Goal: Task Accomplishment & Management: Use online tool/utility

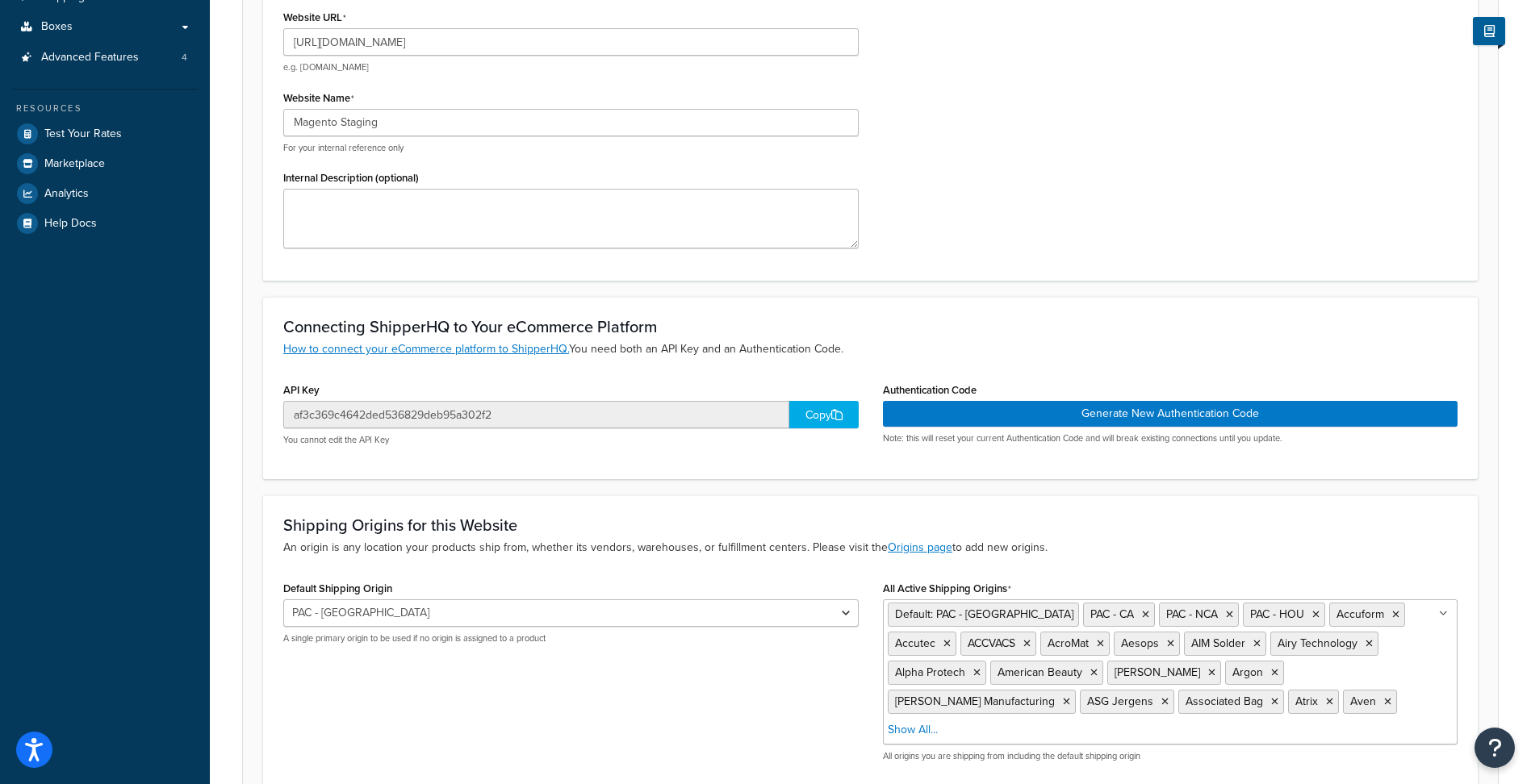
scroll to position [323, 0]
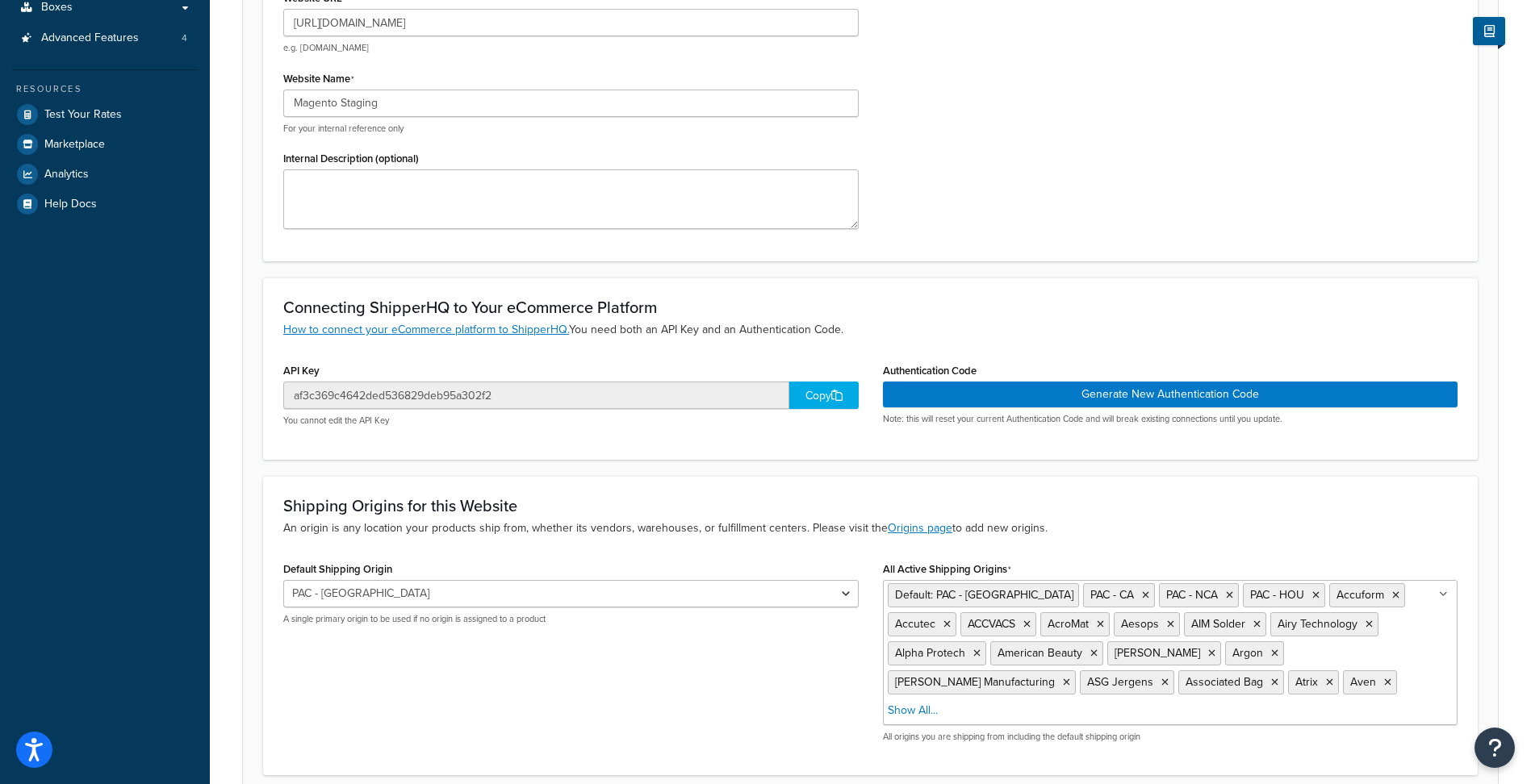
click at [818, 389] on div "Copy" at bounding box center [824, 395] width 70 height 28
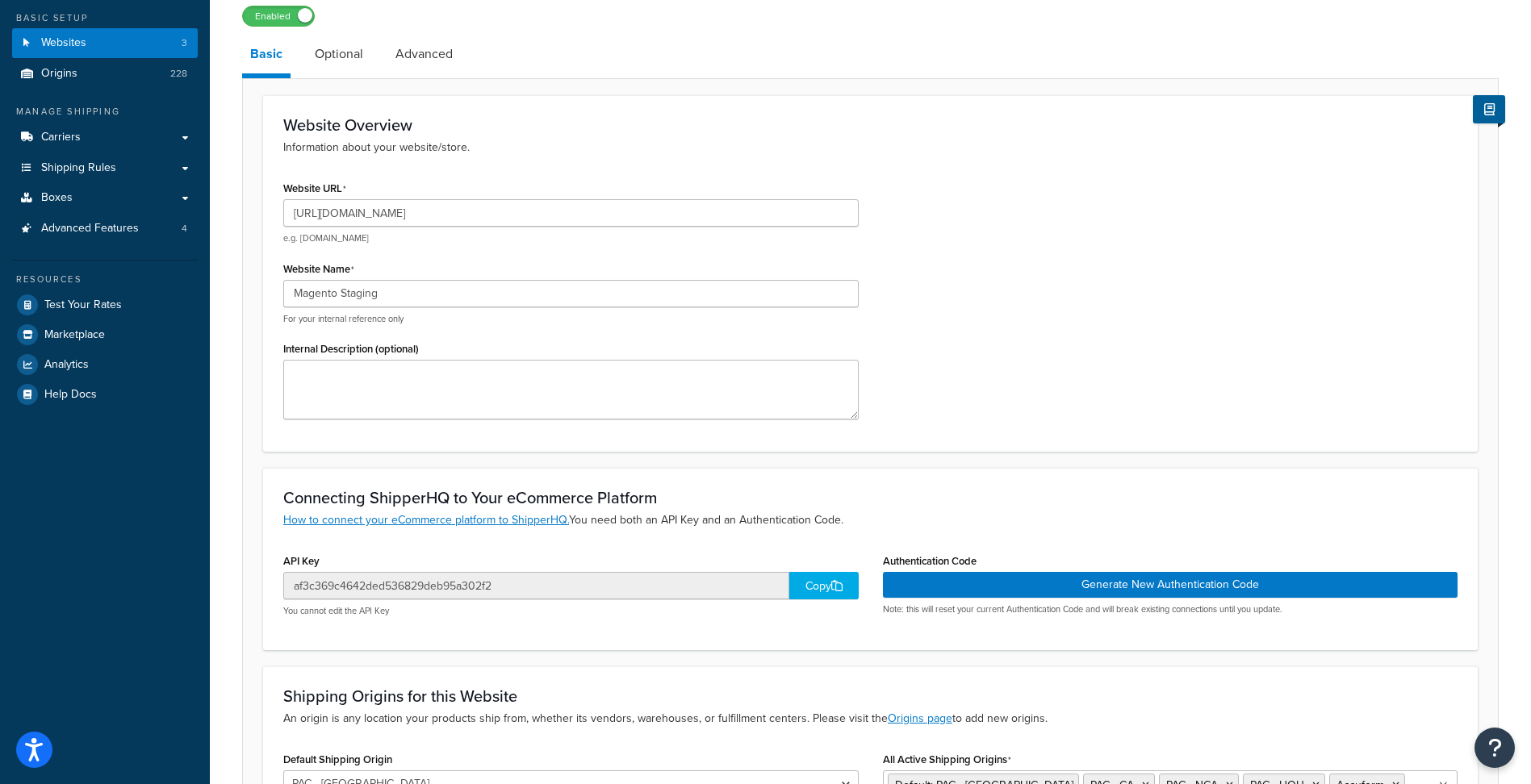
scroll to position [161, 0]
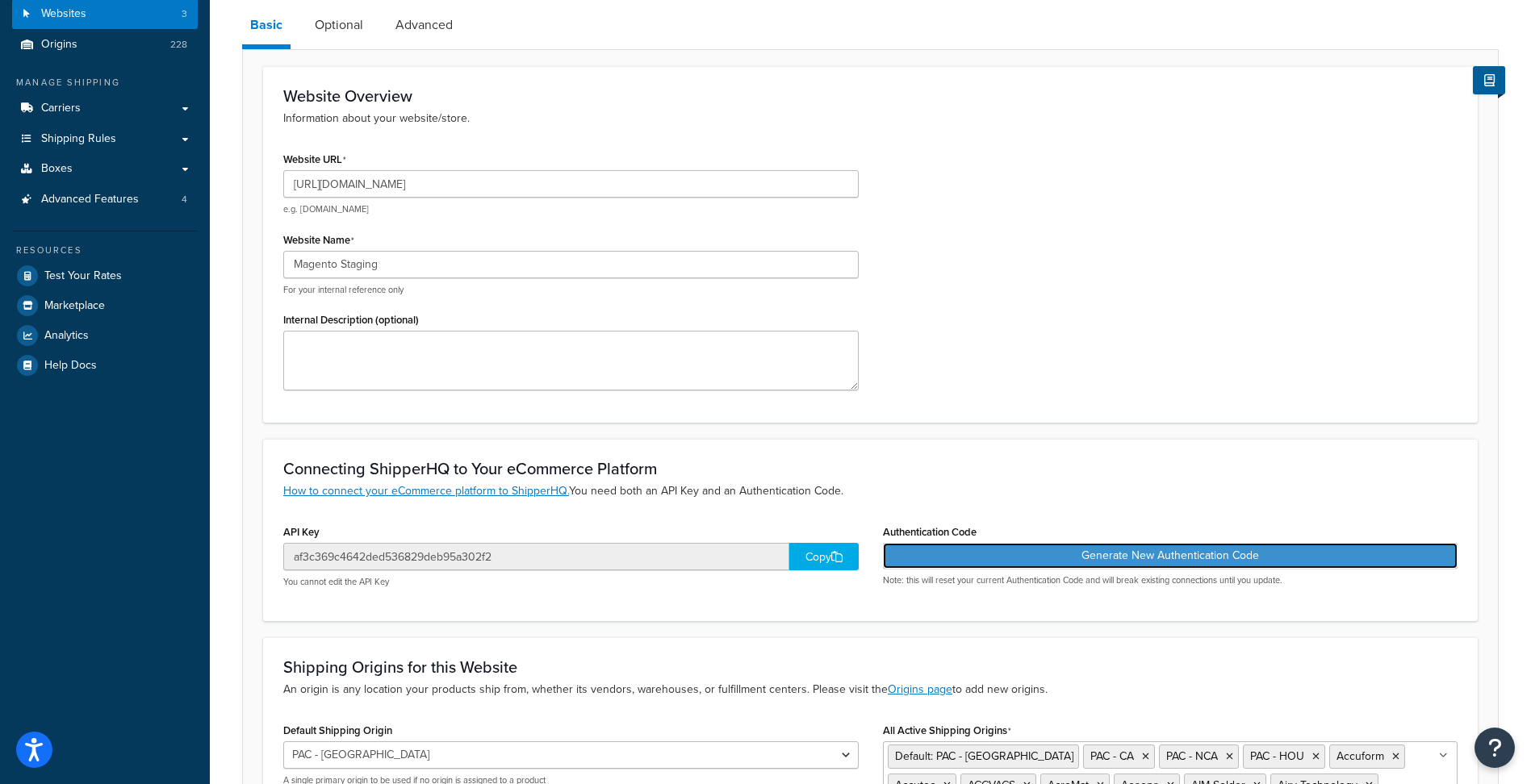
click at [1227, 564] on button "Generate New Authentication Code" at bounding box center [1170, 556] width 576 height 26
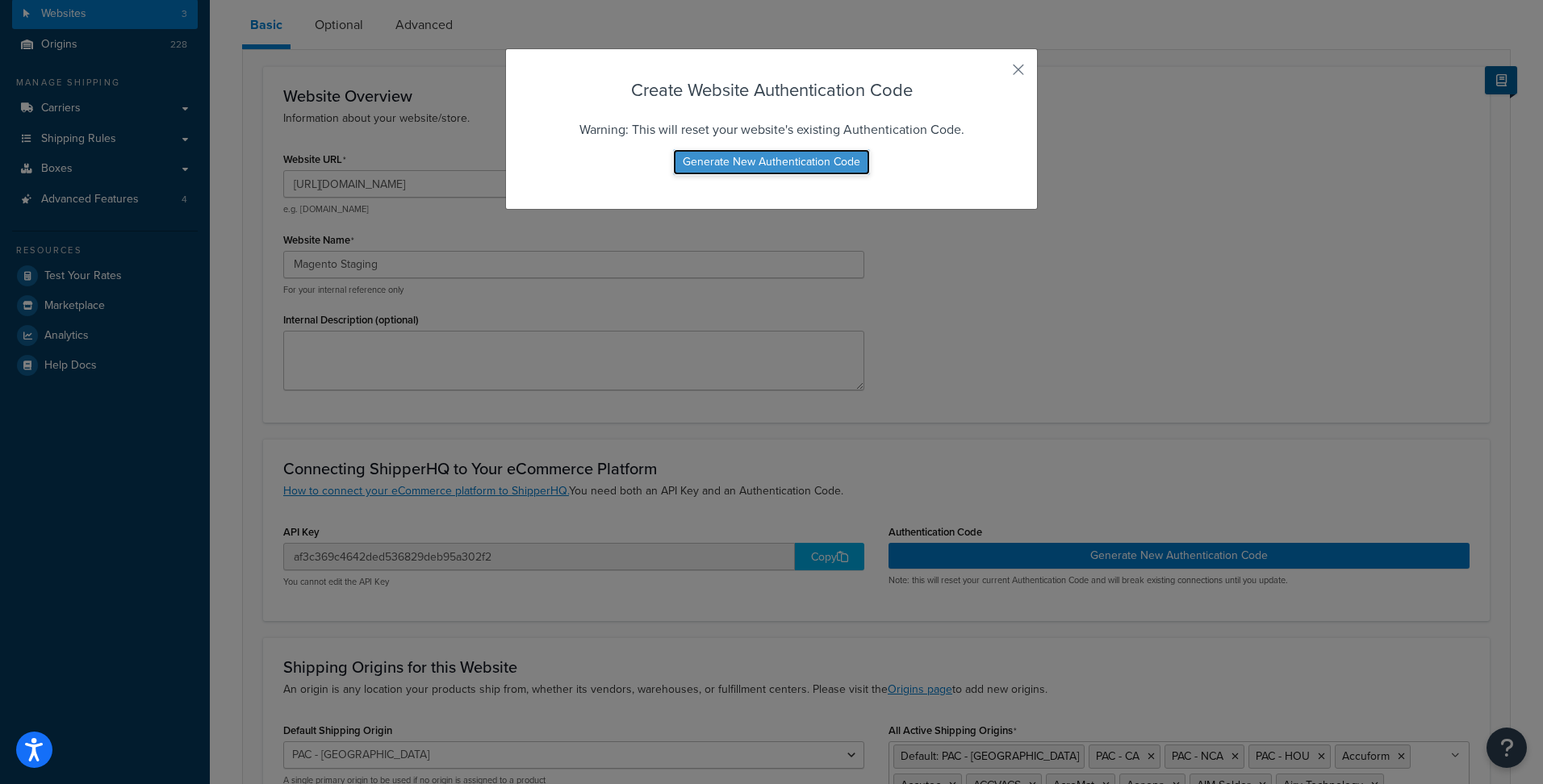
click at [842, 167] on button "Generate New Authentication Code" at bounding box center [772, 162] width 197 height 26
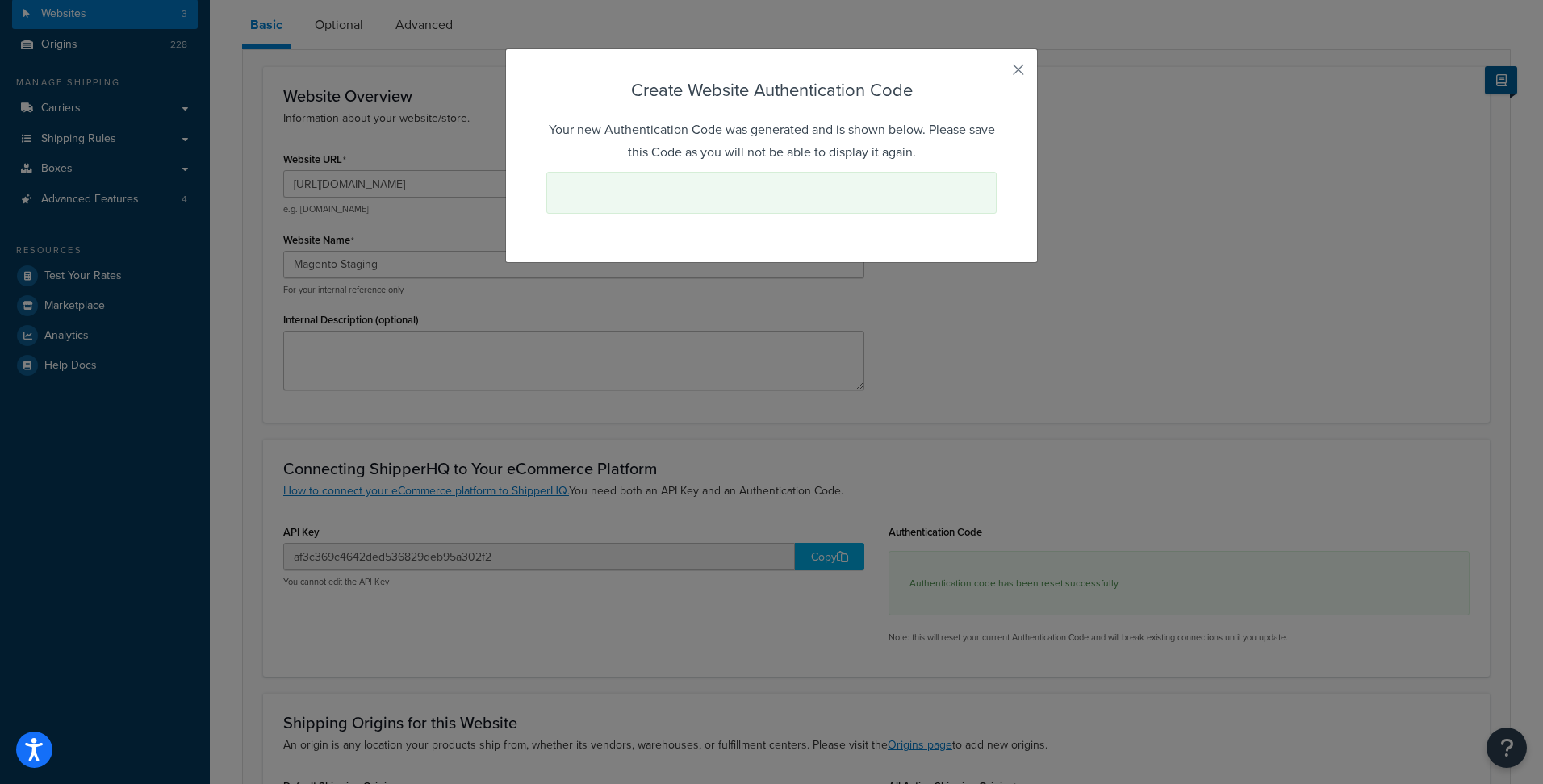
click at [766, 194] on div at bounding box center [772, 193] width 451 height 42
click at [997, 74] on button "button" at bounding box center [995, 76] width 4 height 4
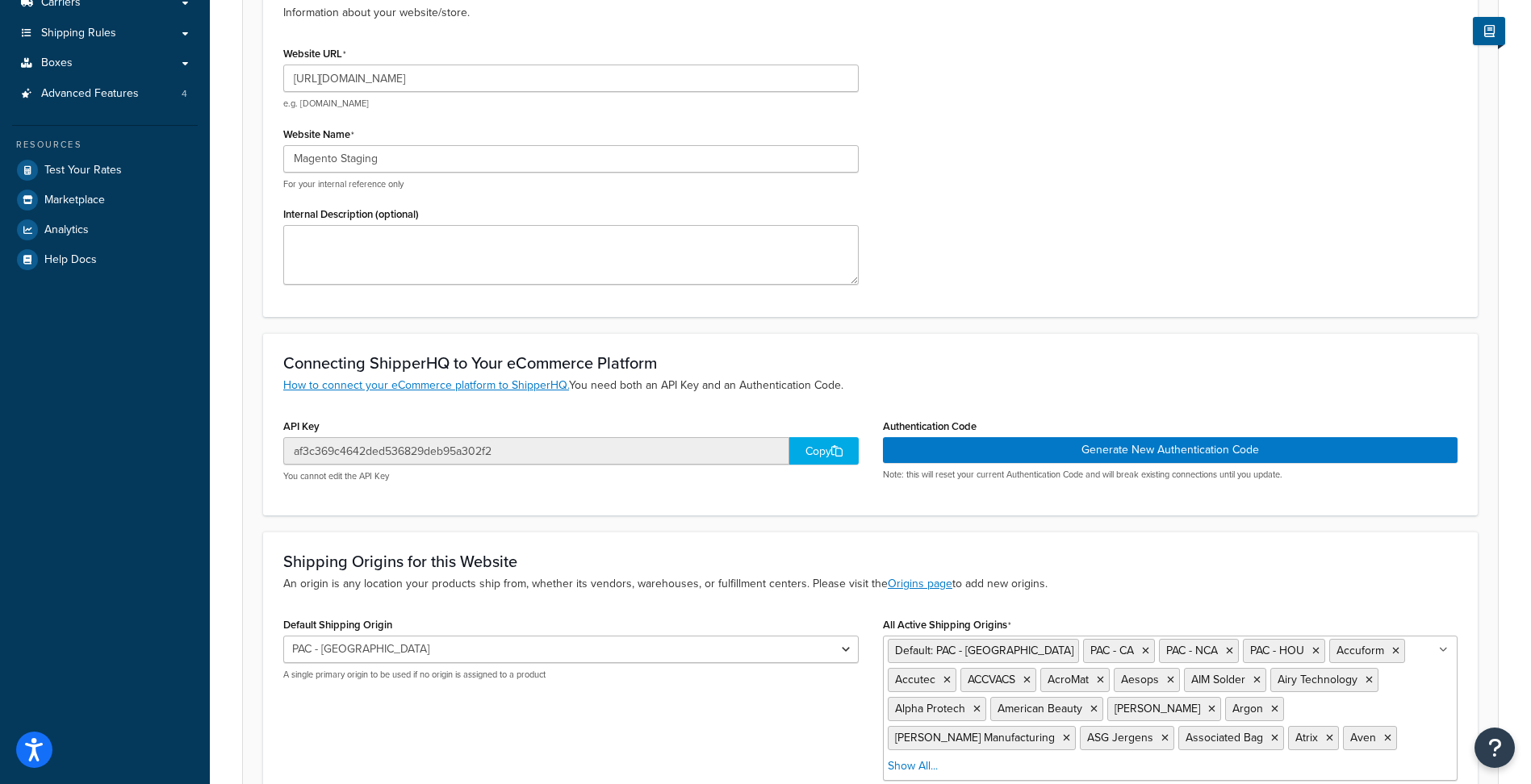
scroll to position [403, 0]
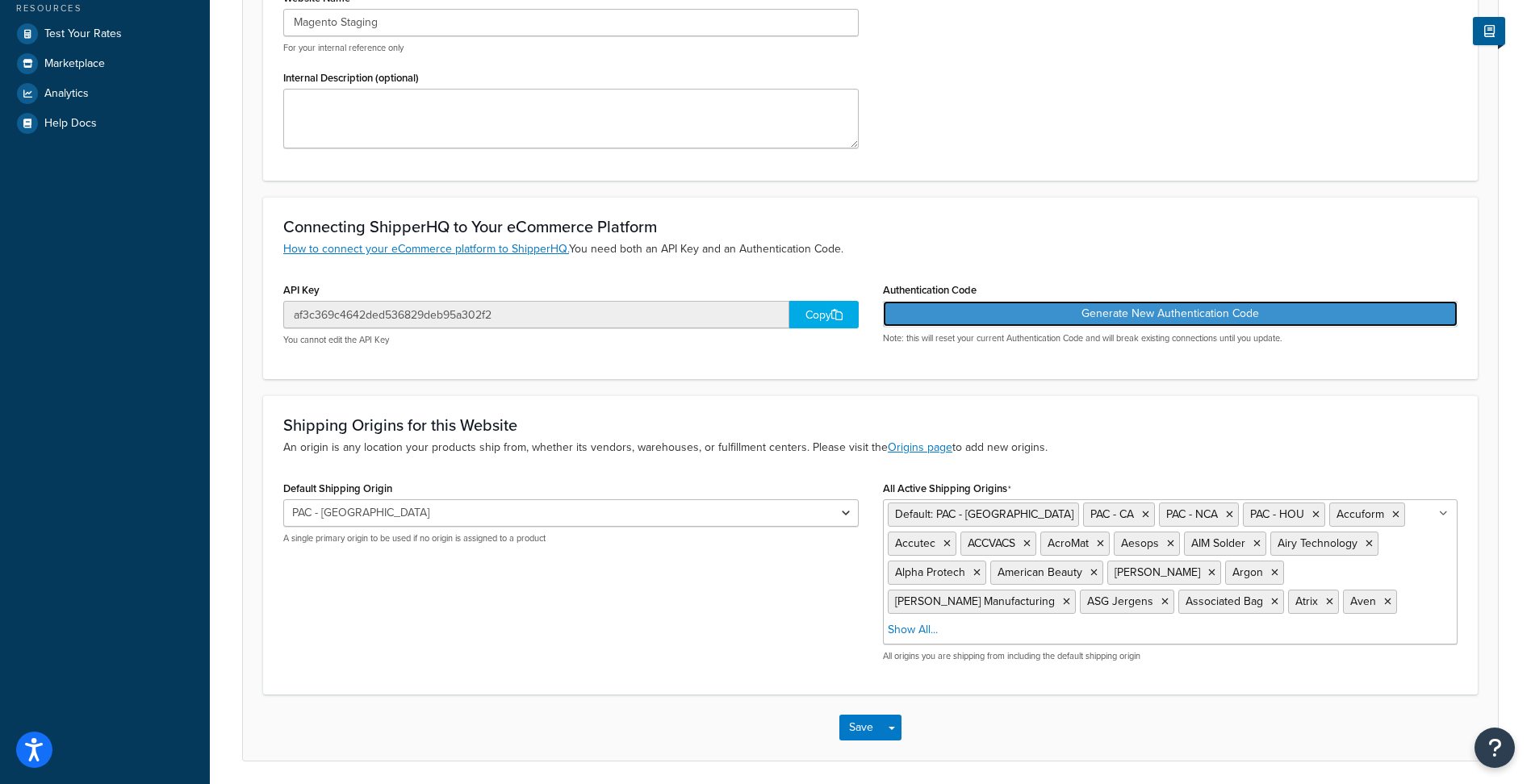
click at [1099, 316] on button "Generate New Authentication Code" at bounding box center [1170, 314] width 576 height 26
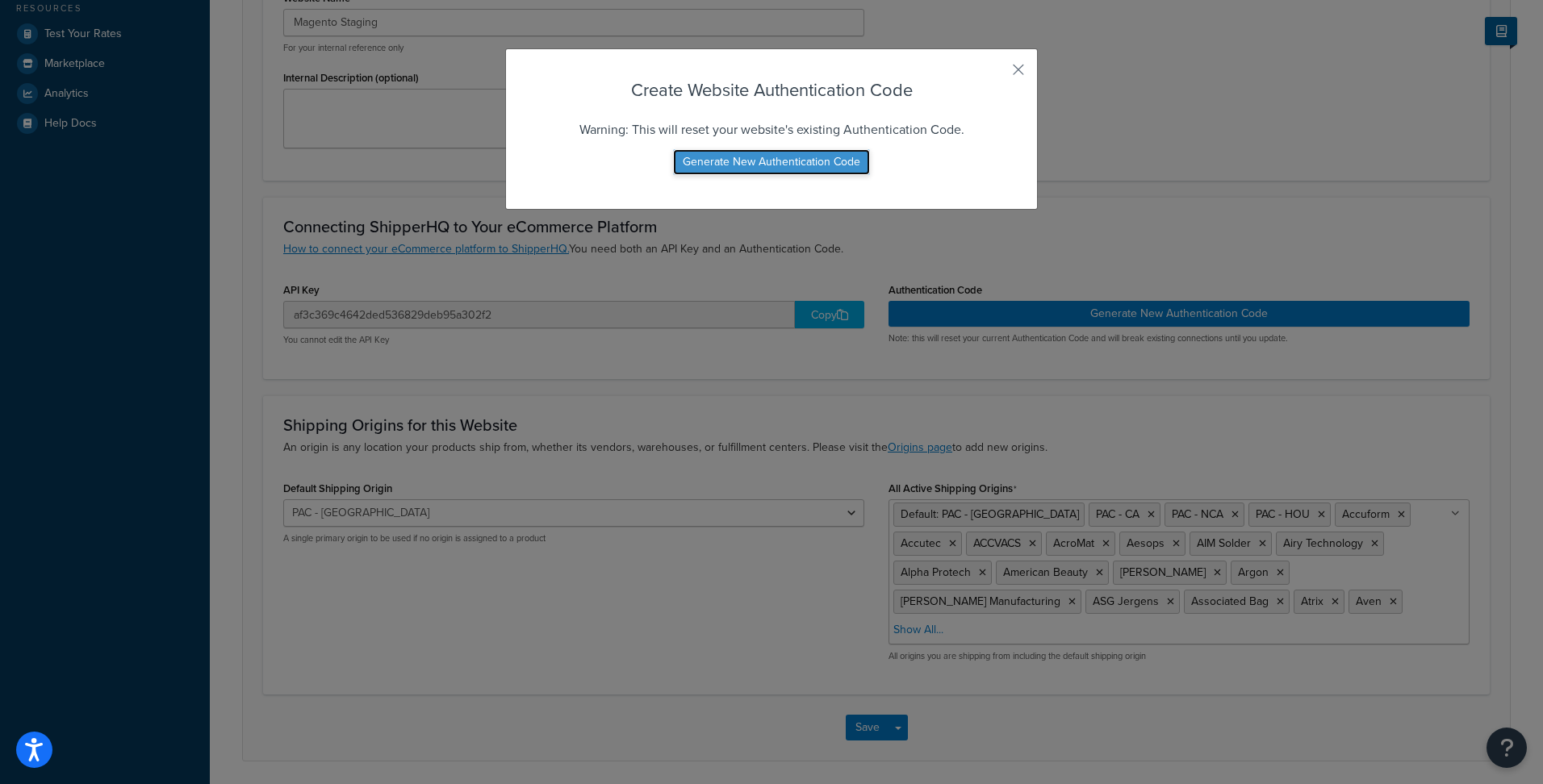
click at [774, 158] on button "Generate New Authentication Code" at bounding box center [772, 162] width 197 height 26
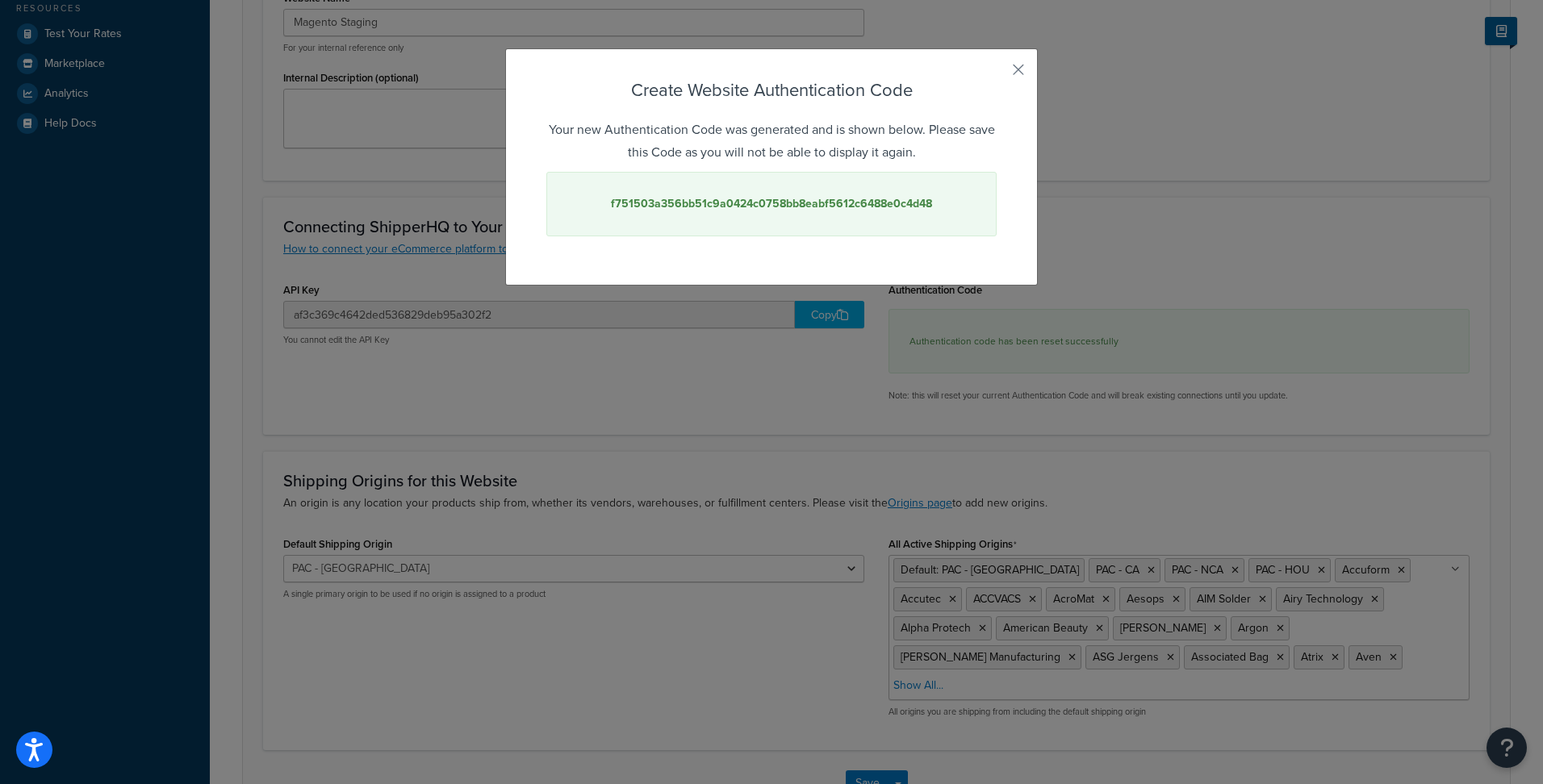
click at [828, 210] on strong "f751503a356bb51c9a0424c0758bb8eabf5612c6488e0c4d48" at bounding box center [772, 203] width 321 height 17
copy strong "f751503a356bb51c9a0424c0758bb8eabf5612c6488e0c4d48"
click at [997, 74] on button "button" at bounding box center [995, 76] width 4 height 4
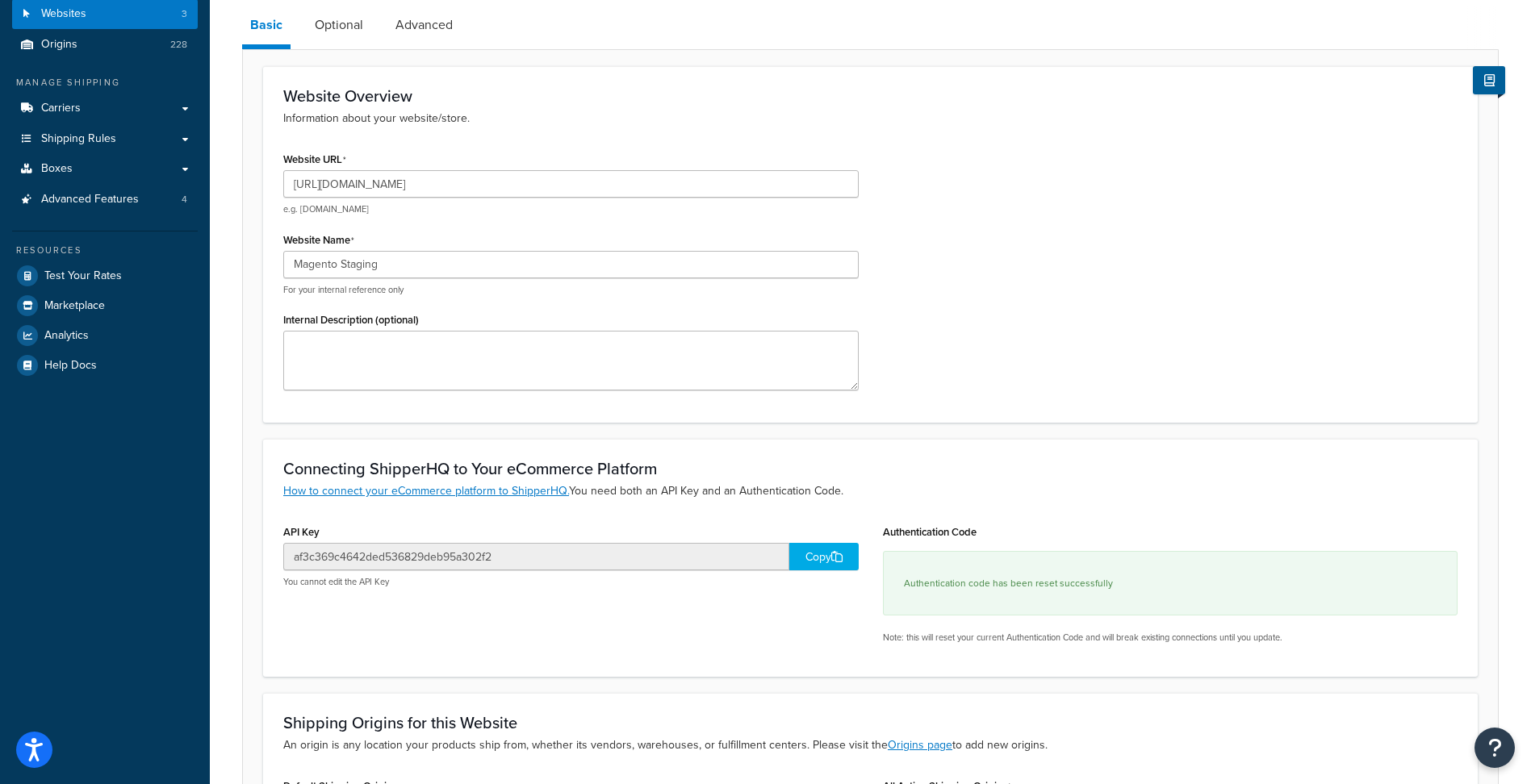
scroll to position [0, 0]
